Goal: Task Accomplishment & Management: Manage account settings

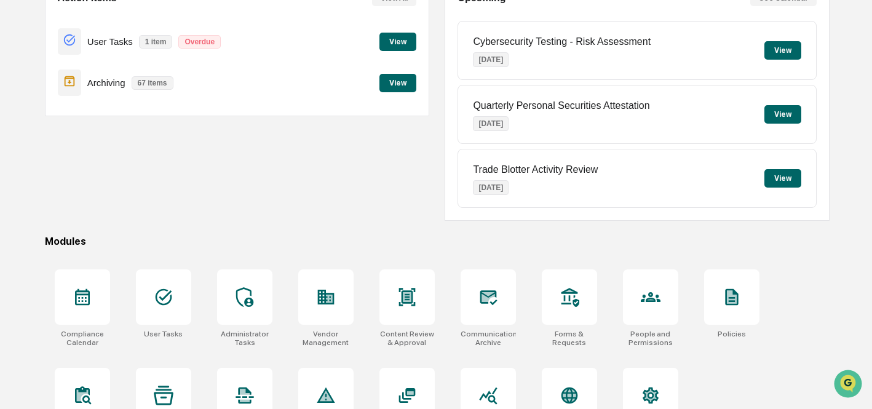
scroll to position [187, 0]
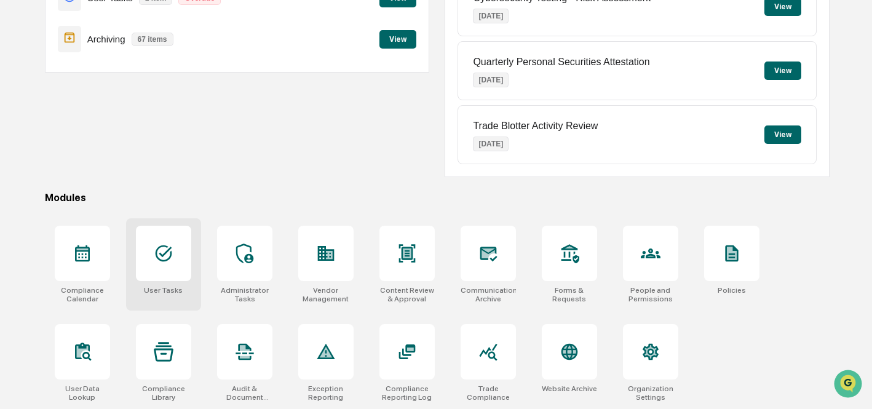
click at [165, 251] on icon at bounding box center [164, 254] width 20 height 20
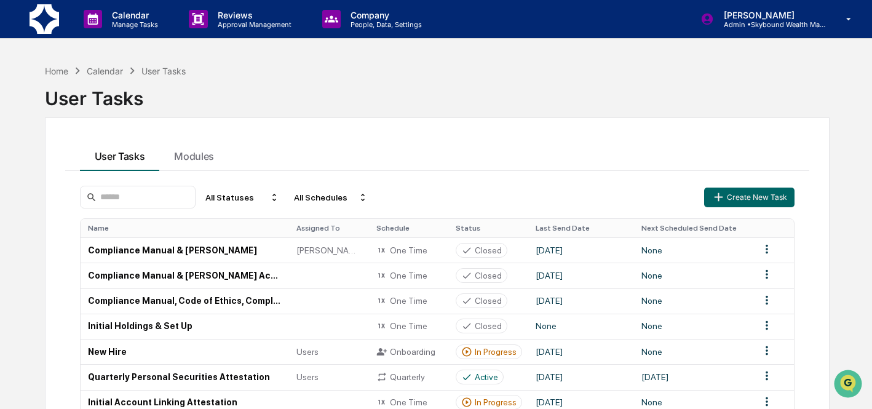
click at [49, 26] on img at bounding box center [45, 19] width 30 height 30
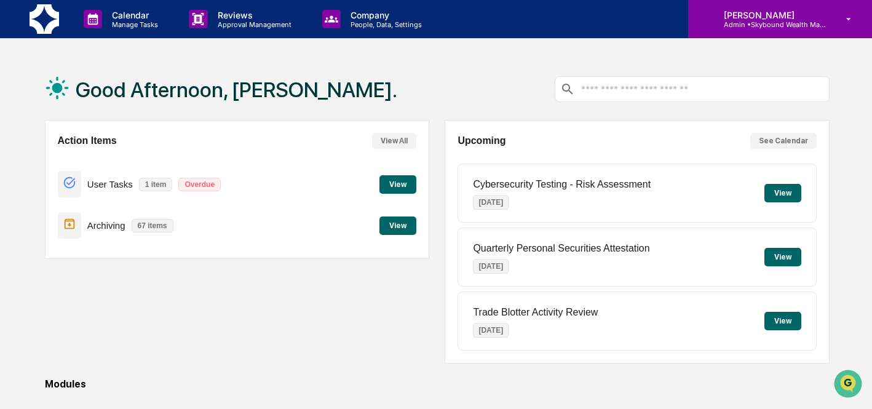
click at [771, 30] on div "[PERSON_NAME] Admin • Skybound Wealth Management" at bounding box center [780, 19] width 184 height 38
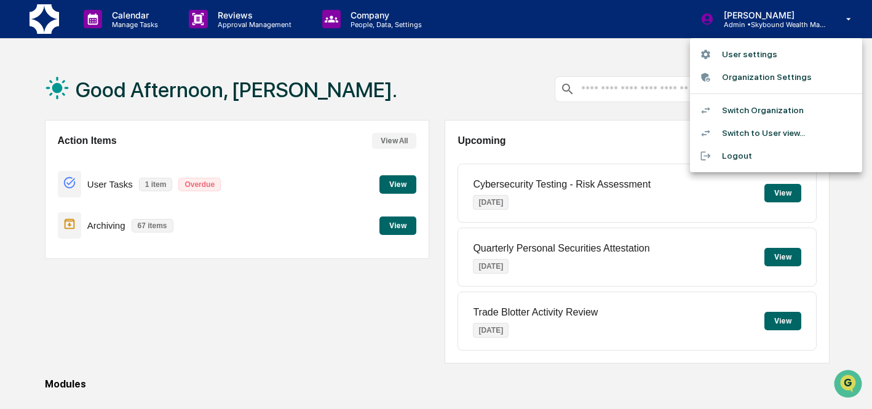
click at [772, 111] on li "Switch Organization" at bounding box center [776, 110] width 172 height 23
